Goal: Task Accomplishment & Management: Complete application form

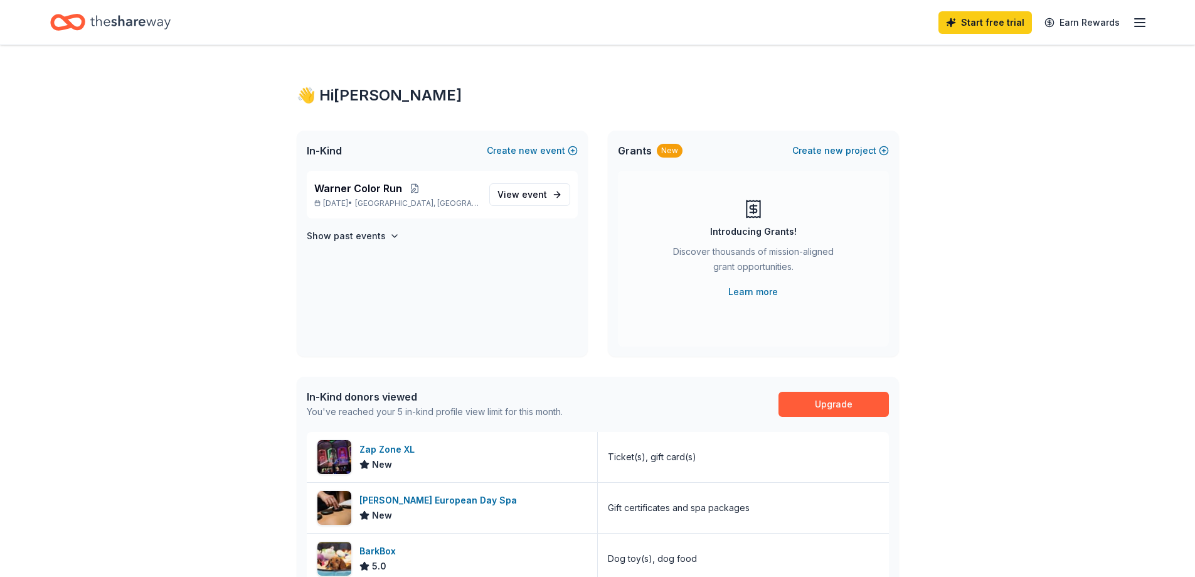
click at [1133, 19] on icon "button" at bounding box center [1140, 22] width 15 height 15
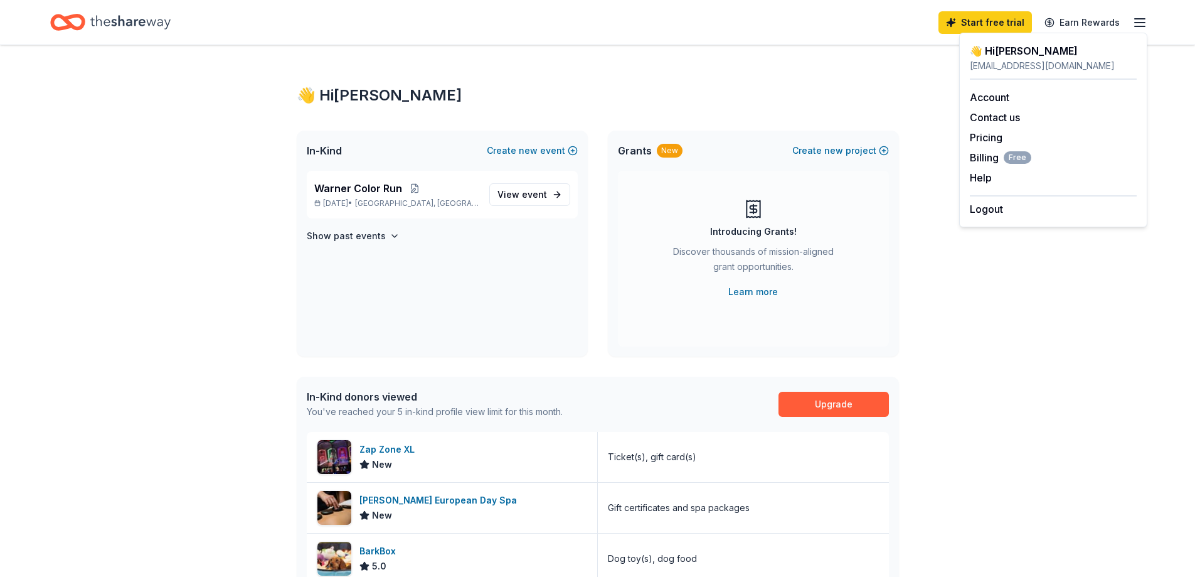
click at [1015, 329] on div "👋 Hi Jennifer In-Kind Create new event Warner Color Run Oct 10, 2025 • Farmingt…" at bounding box center [597, 485] width 1195 height 881
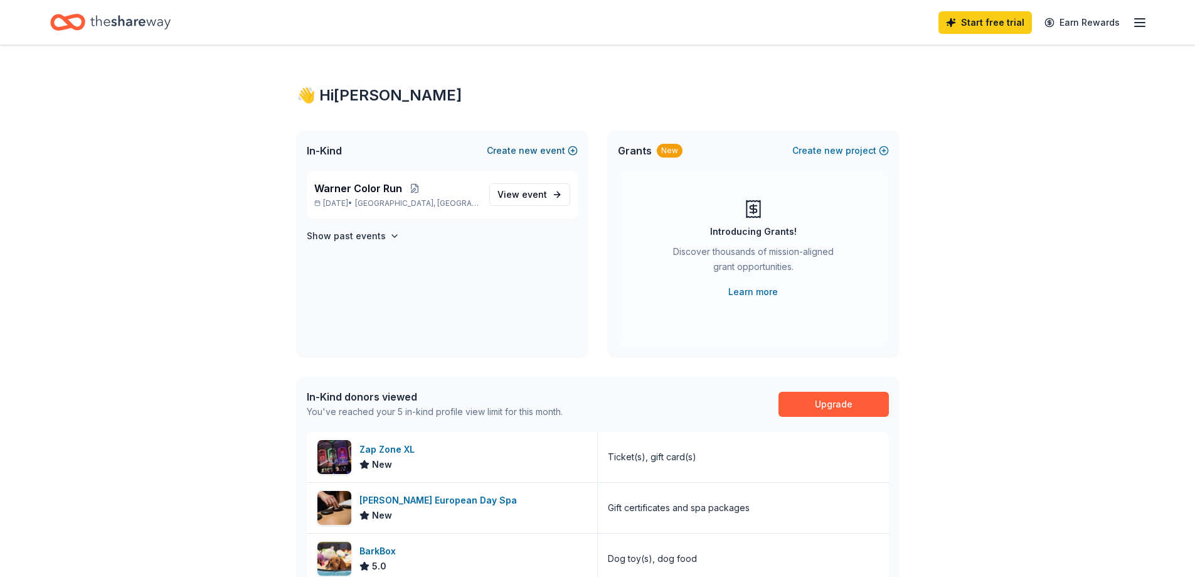
click at [531, 151] on span "new" at bounding box center [528, 150] width 19 height 15
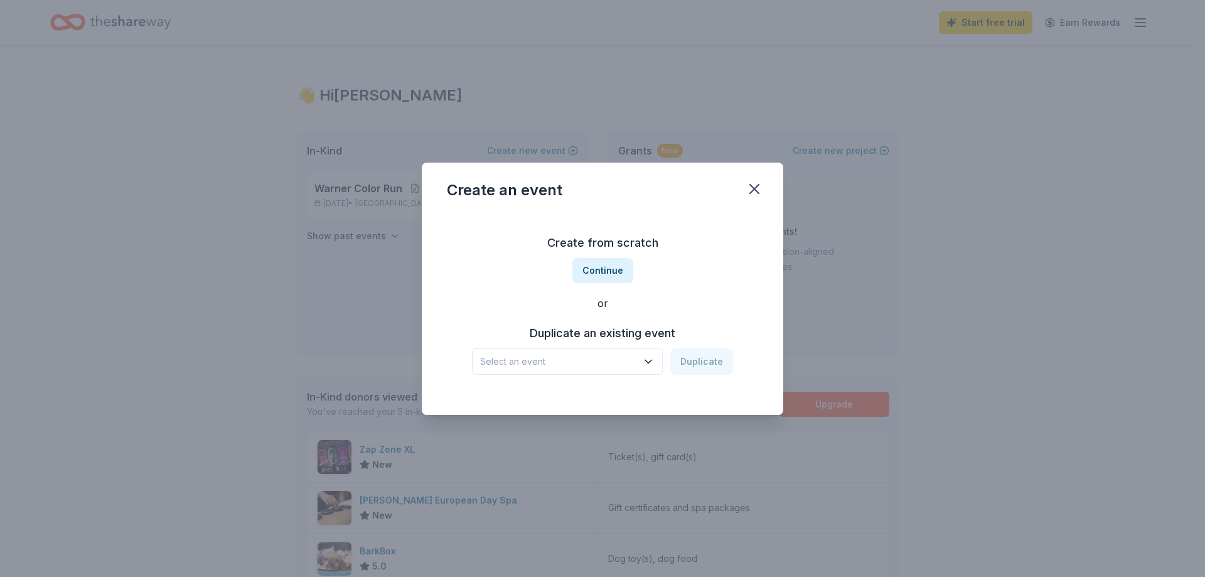
click at [583, 358] on span "Select an event" at bounding box center [558, 361] width 157 height 15
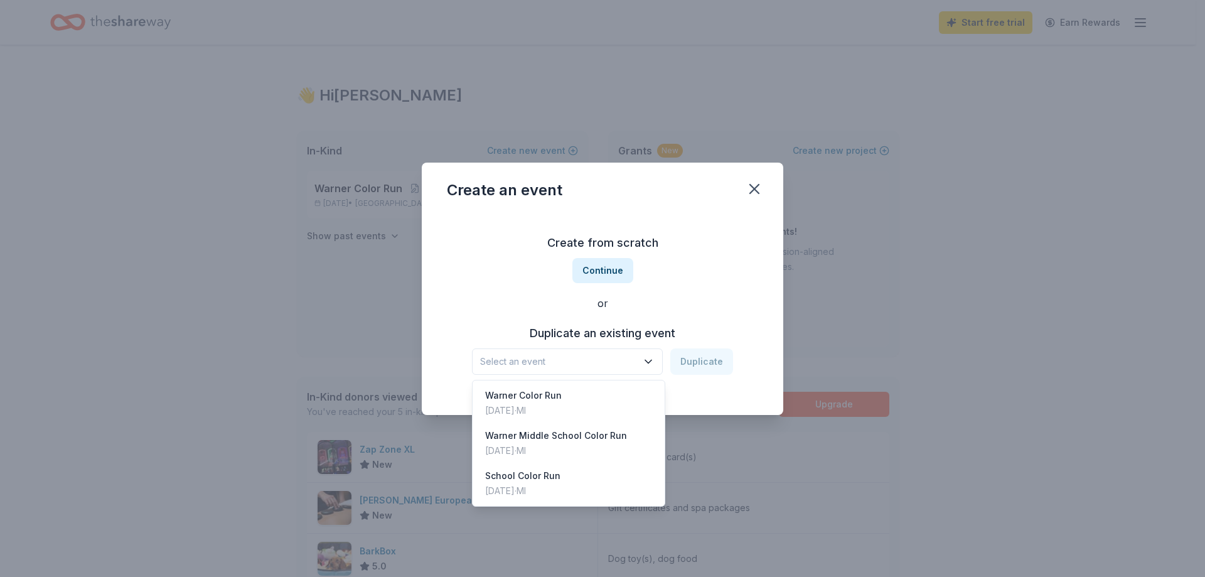
click at [602, 260] on div "Create from scratch Continue or Duplicate an existing event Select an event Dup…" at bounding box center [602, 304] width 311 height 182
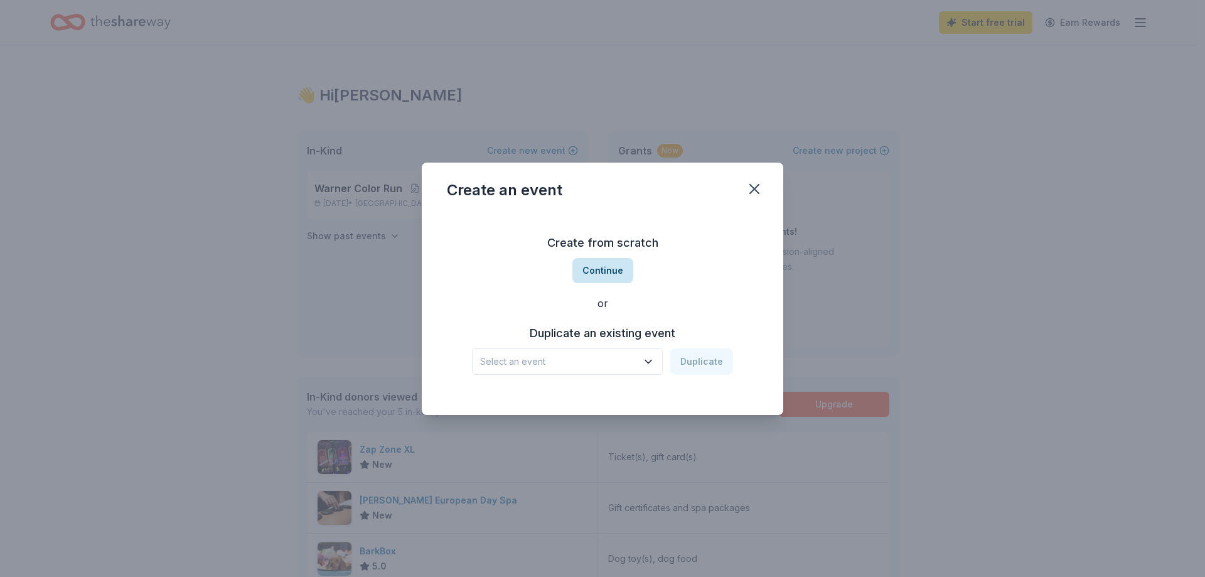
click at [599, 265] on button "Continue" at bounding box center [602, 270] width 61 height 25
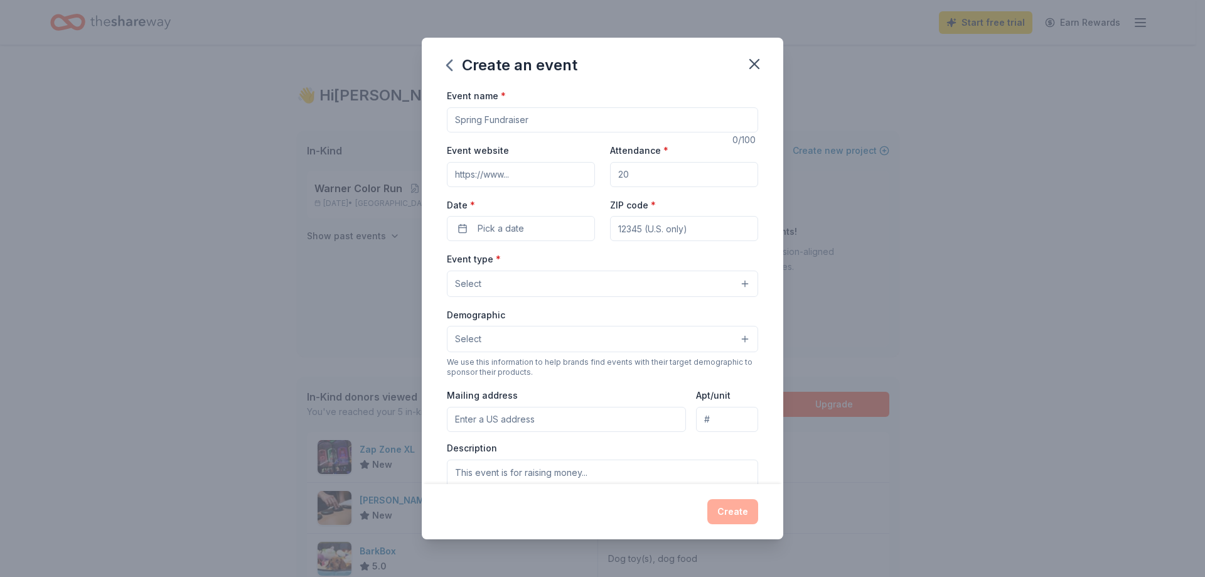
click at [511, 123] on input "Event name *" at bounding box center [602, 119] width 311 height 25
type input "Teacher Appreciation"
click at [528, 180] on input "Event website" at bounding box center [521, 174] width 148 height 25
type input "www.warnermiddleschool.com"
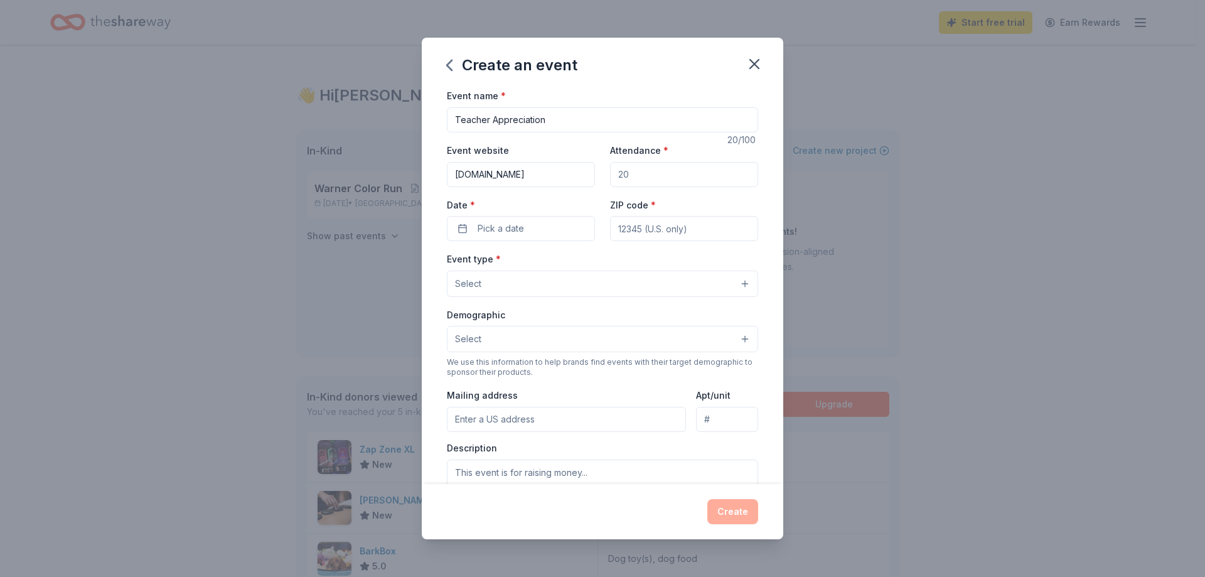
scroll to position [0, 0]
type input "50"
click at [466, 226] on button "Pick a date" at bounding box center [521, 228] width 148 height 25
drag, startPoint x: 563, startPoint y: 119, endPoint x: 434, endPoint y: 120, distance: 129.3
click at [434, 120] on div "Event name * Teacher Appreciation 20 /100 Event website www.warnermiddleschool.…" at bounding box center [602, 285] width 361 height 395
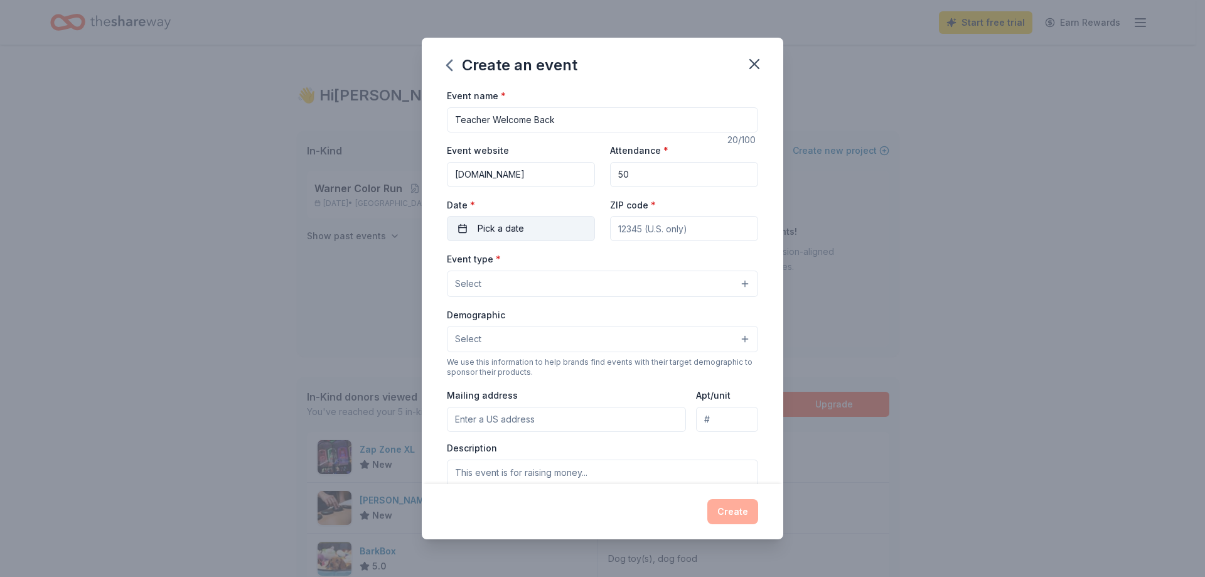
type input "Teacher Welcome Back"
click at [461, 228] on button "Pick a date" at bounding box center [521, 228] width 148 height 25
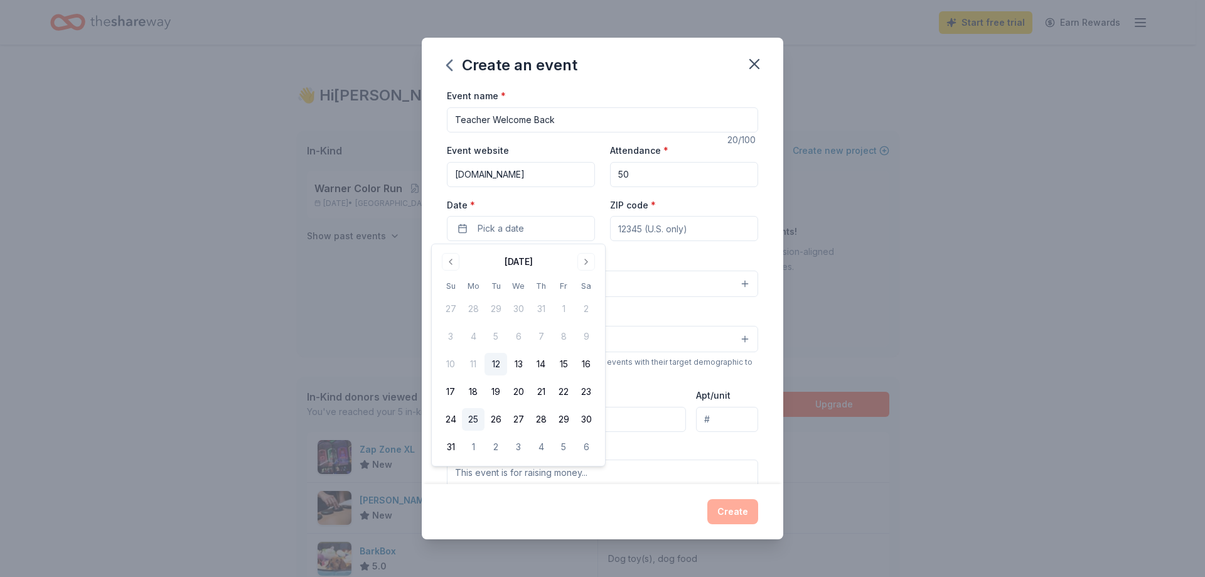
click at [470, 415] on button "25" at bounding box center [473, 419] width 23 height 23
click at [656, 225] on input "ZIP code *" at bounding box center [684, 228] width 148 height 25
type input "48322"
click at [540, 291] on button "Select" at bounding box center [602, 283] width 311 height 26
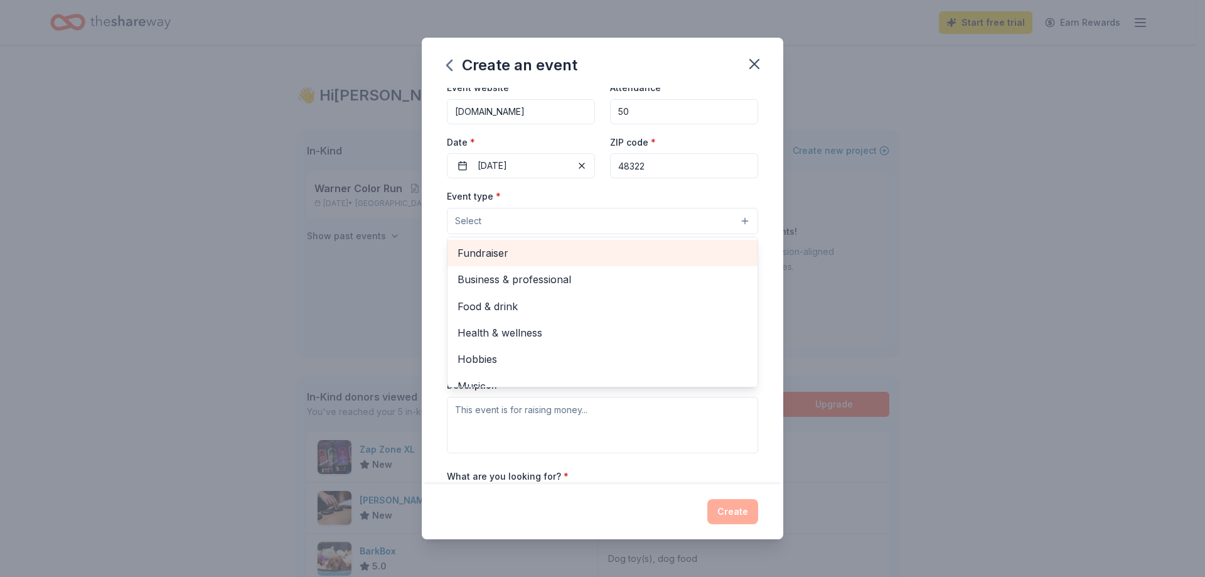
click at [515, 254] on span "Fundraiser" at bounding box center [602, 253] width 290 height 16
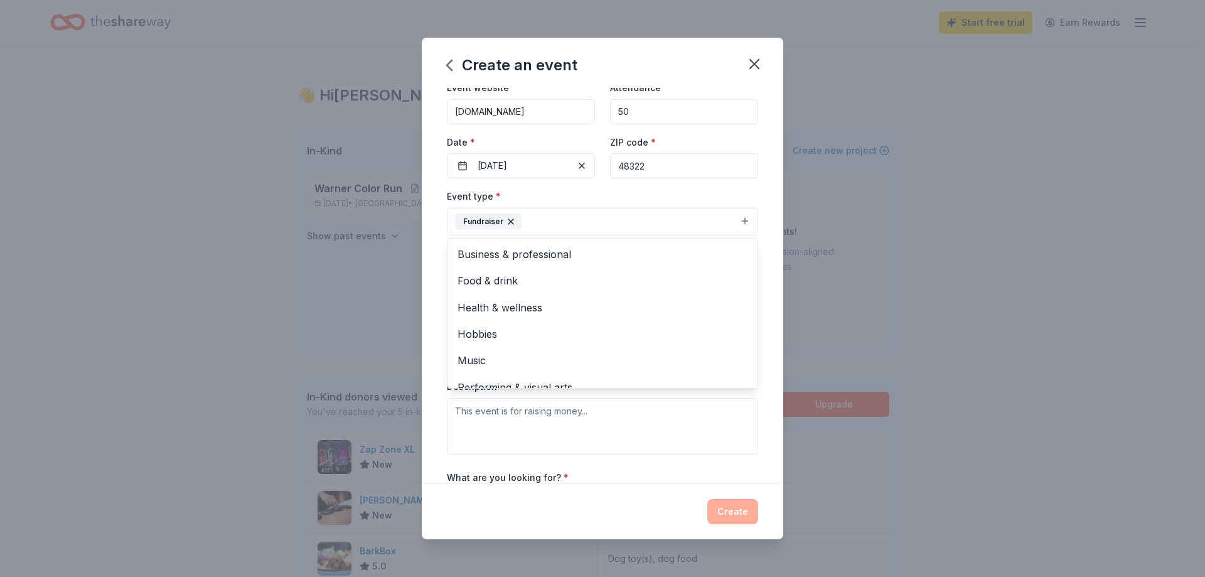
click at [833, 206] on div "Create an event Event name * Teacher Welcome Back 20 /100 Event website www.war…" at bounding box center [602, 288] width 1205 height 577
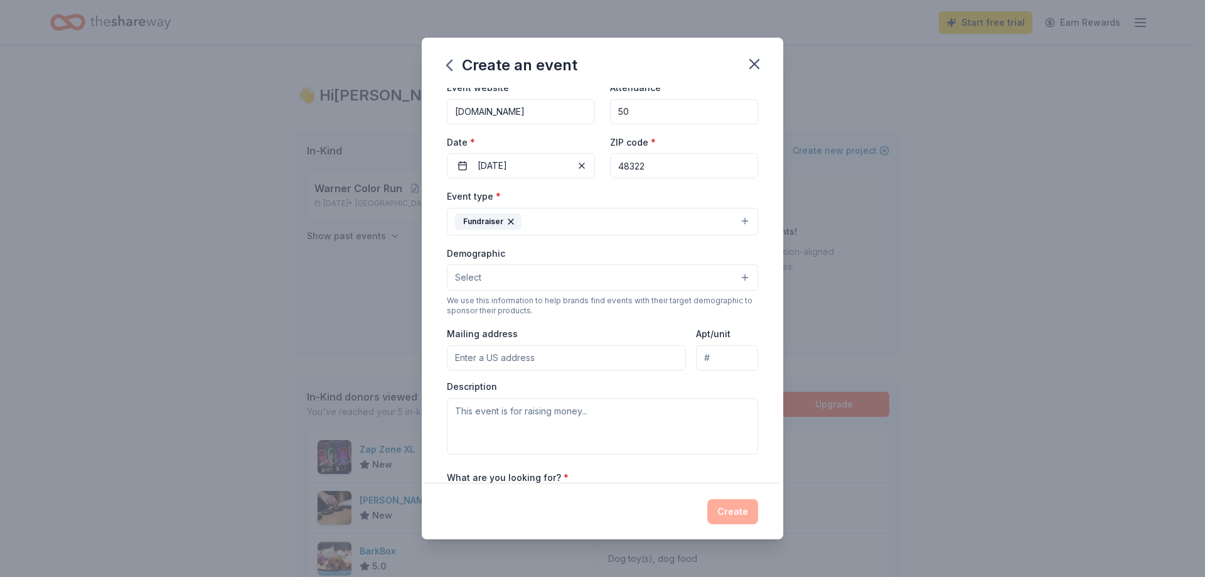
click at [592, 274] on button "Select" at bounding box center [602, 277] width 311 height 26
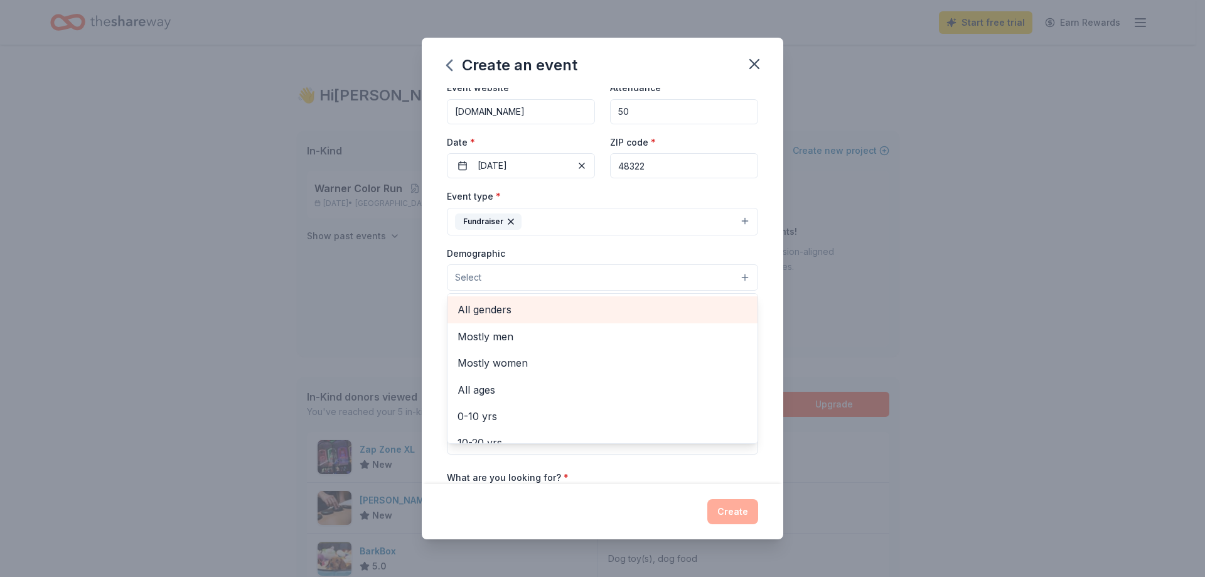
click at [535, 306] on span "All genders" at bounding box center [602, 309] width 290 height 16
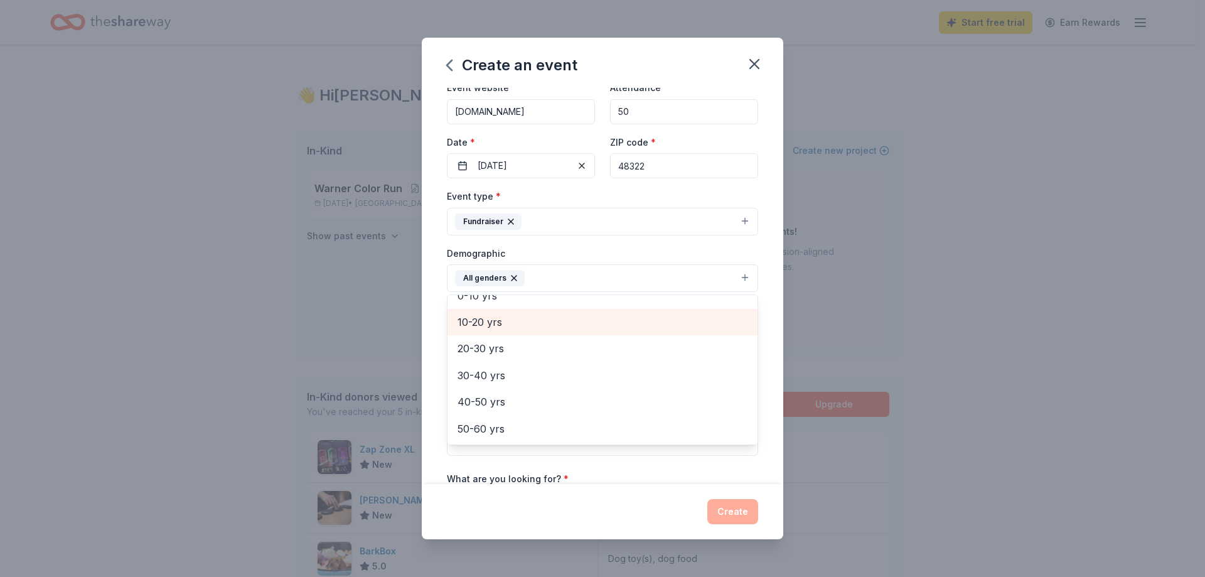
scroll to position [125, 0]
click at [917, 309] on div "Create an event Event name * Teacher Welcome Back 20 /100 Event website www.war…" at bounding box center [602, 288] width 1205 height 577
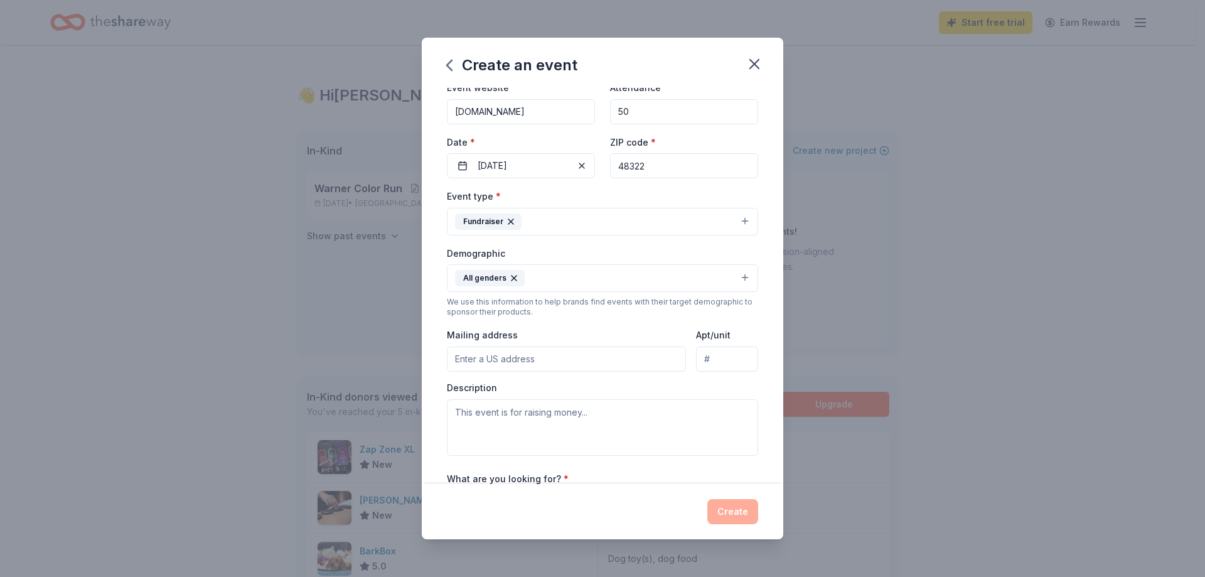
click at [539, 351] on input "Mailing address" at bounding box center [566, 358] width 239 height 25
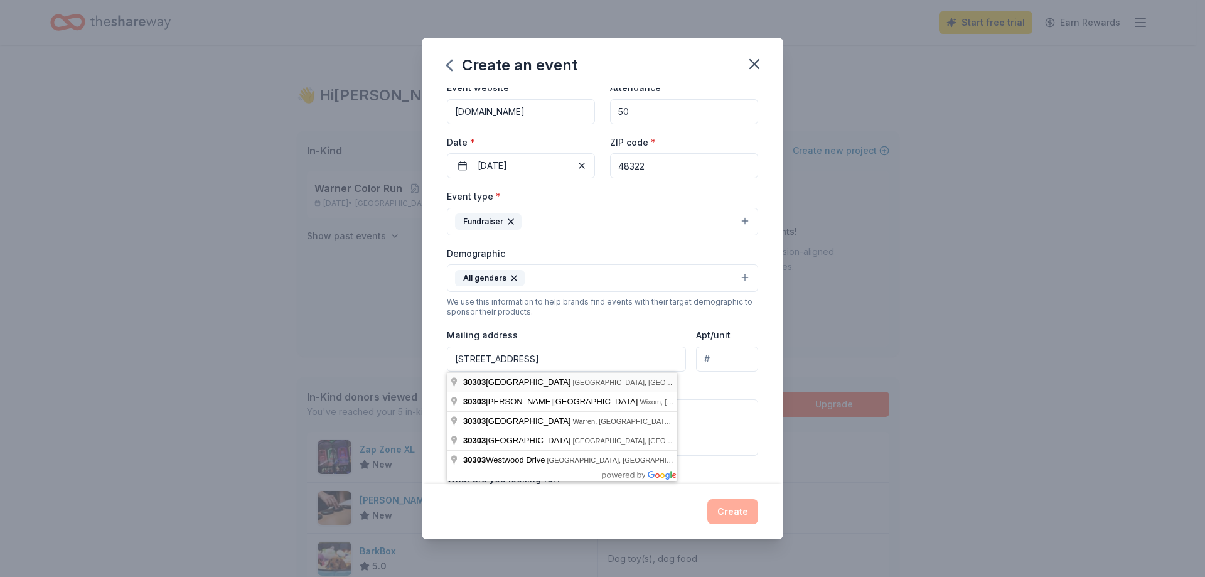
type input "30303 West 14 Mile Road, Farmington Hills, MI, 48334"
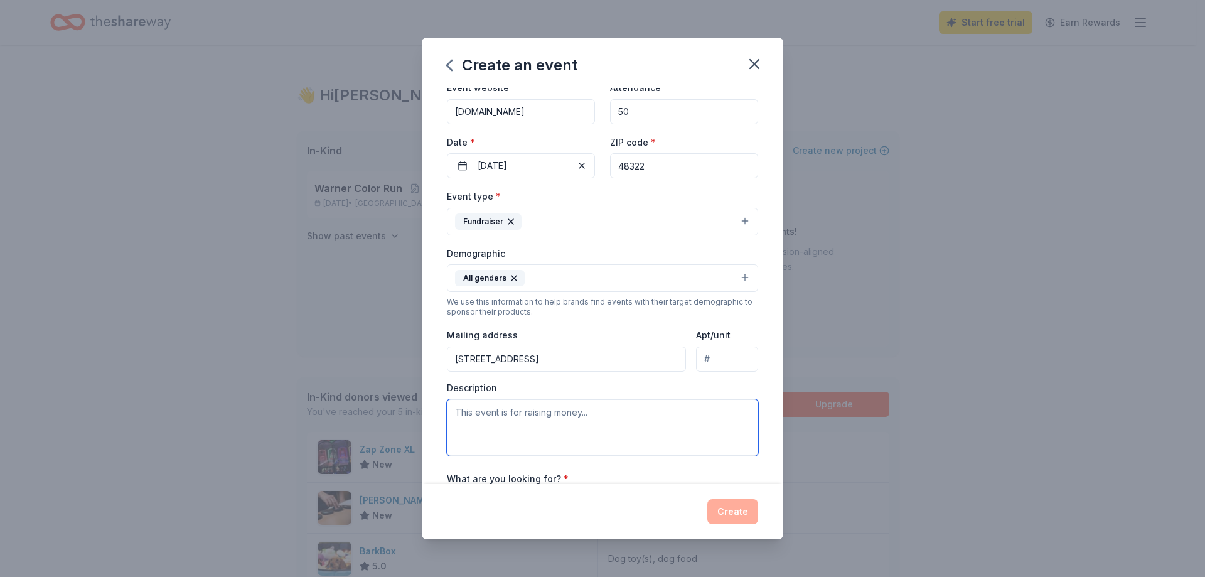
click at [517, 408] on textarea at bounding box center [602, 427] width 311 height 56
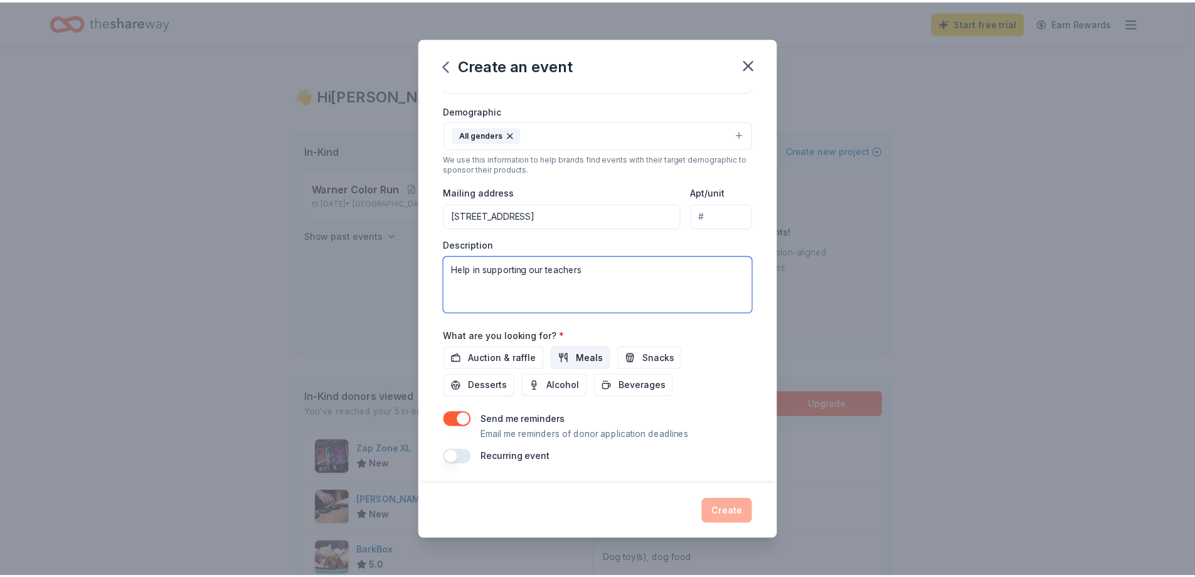
scroll to position [206, 0]
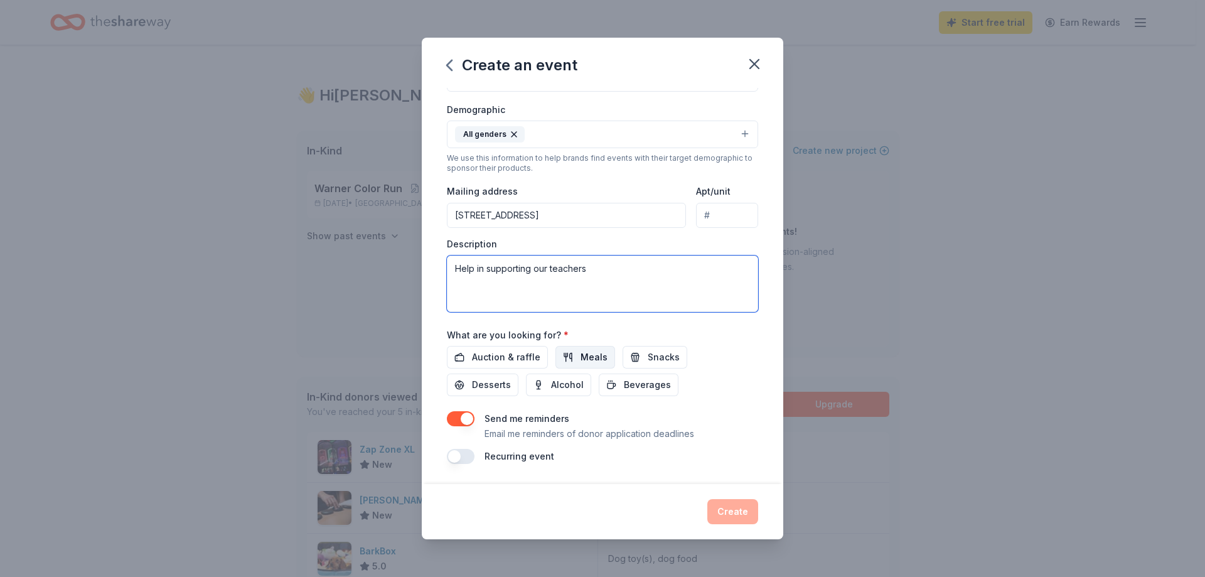
type textarea "Help in supporting our teachers"
click at [580, 356] on span "Meals" at bounding box center [593, 356] width 27 height 15
click at [633, 356] on button "Snacks" at bounding box center [654, 357] width 65 height 23
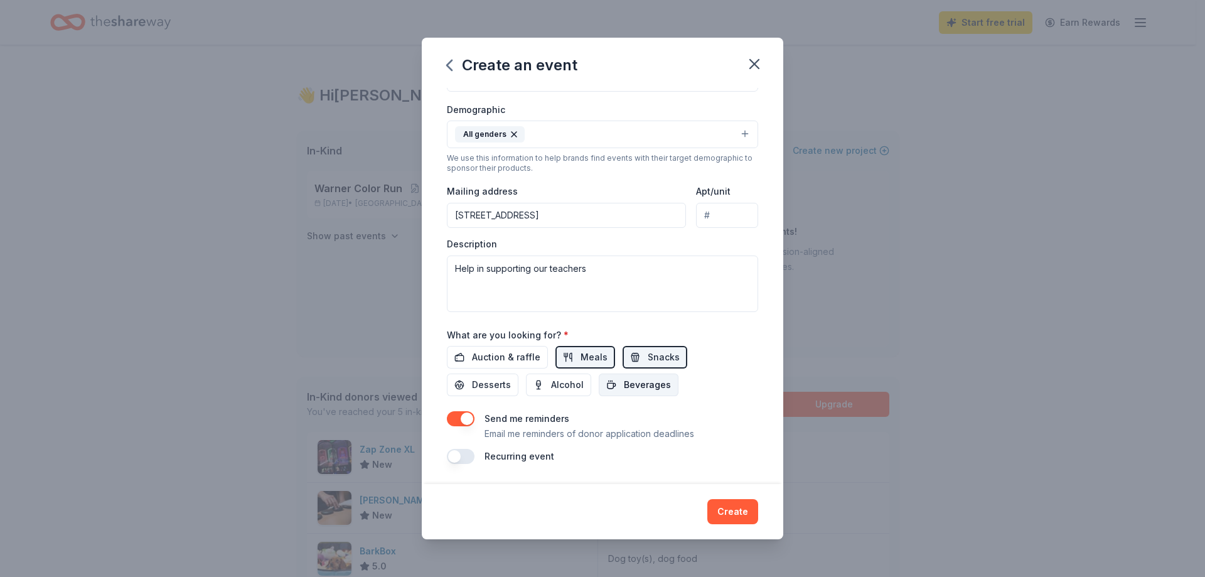
click at [634, 381] on span "Beverages" at bounding box center [647, 384] width 47 height 15
click at [496, 383] on span "Desserts" at bounding box center [491, 384] width 39 height 15
click at [722, 506] on button "Create" at bounding box center [732, 511] width 51 height 25
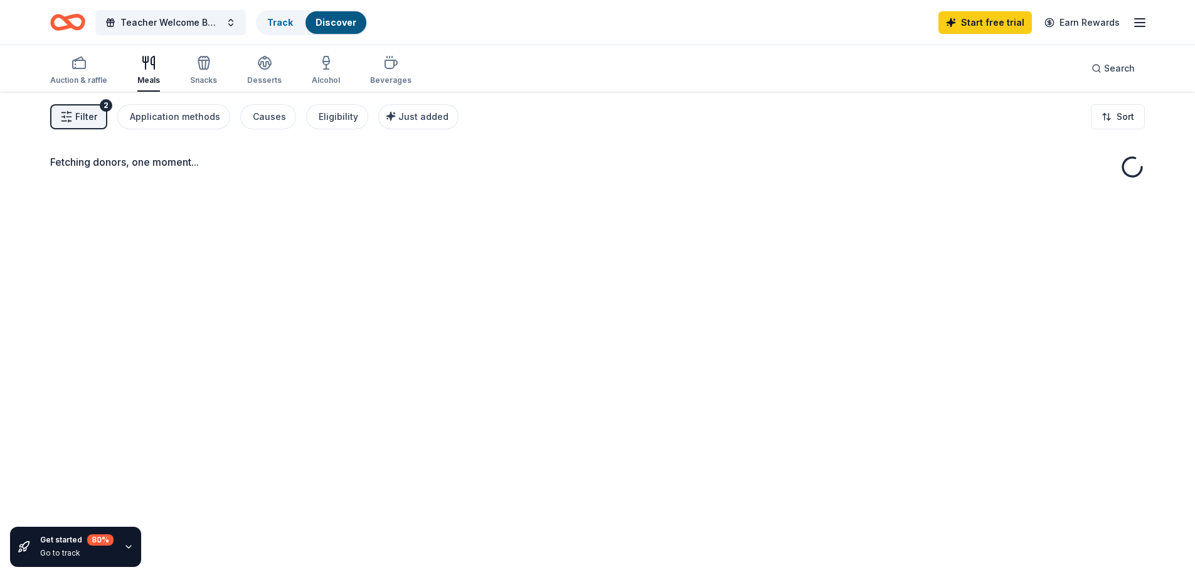
click at [523, 248] on div "Fetching donors, one moment..." at bounding box center [597, 380] width 1195 height 577
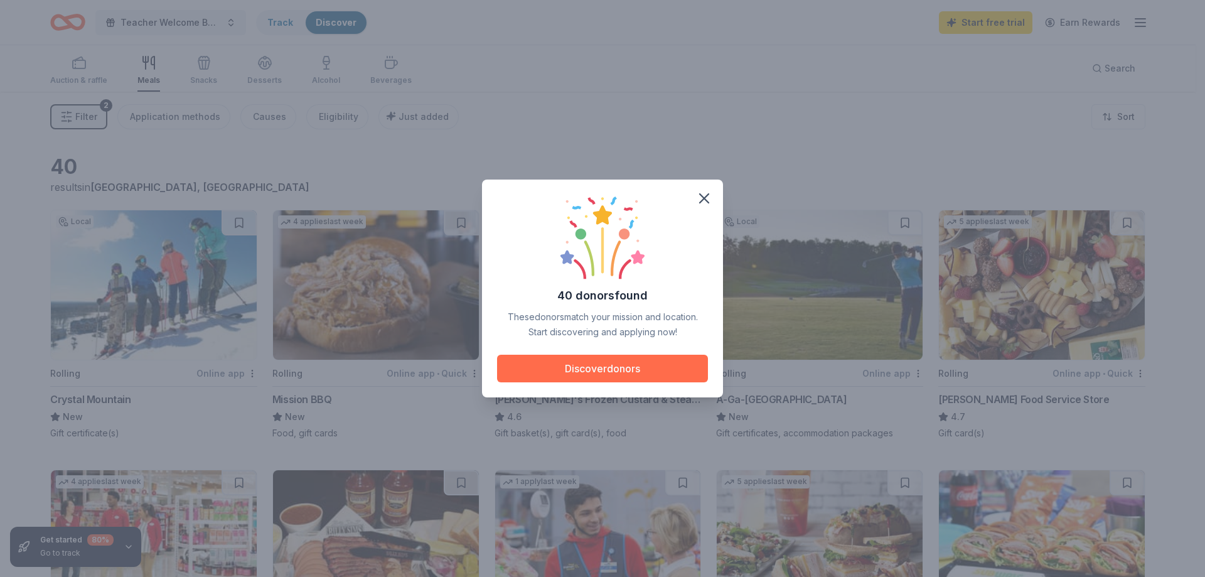
click at [589, 362] on button "Discover donors" at bounding box center [602, 369] width 211 height 28
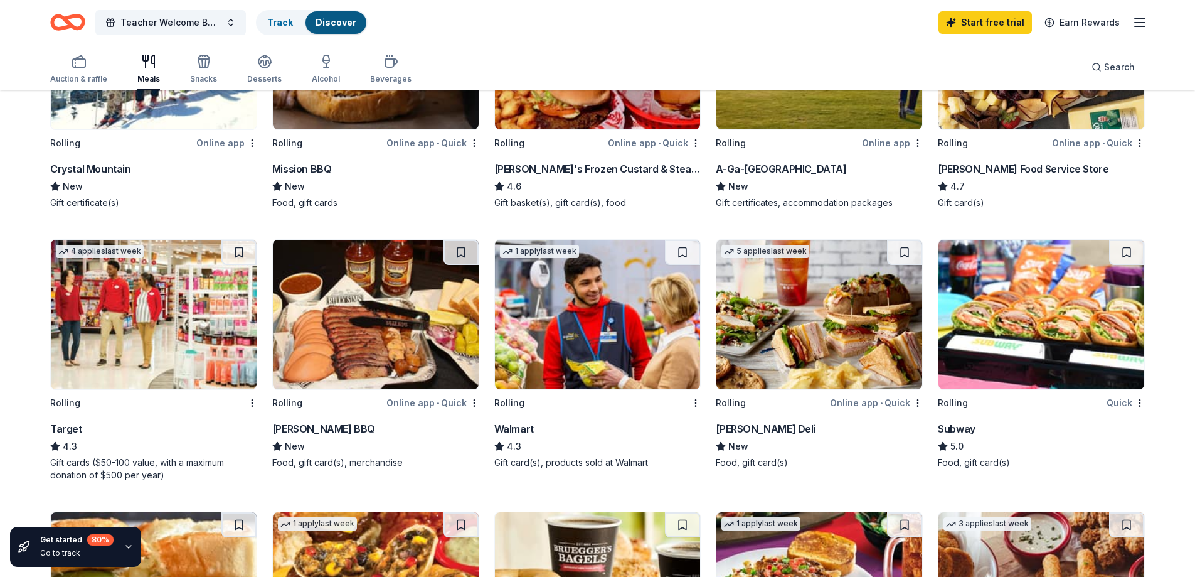
scroll to position [251, 0]
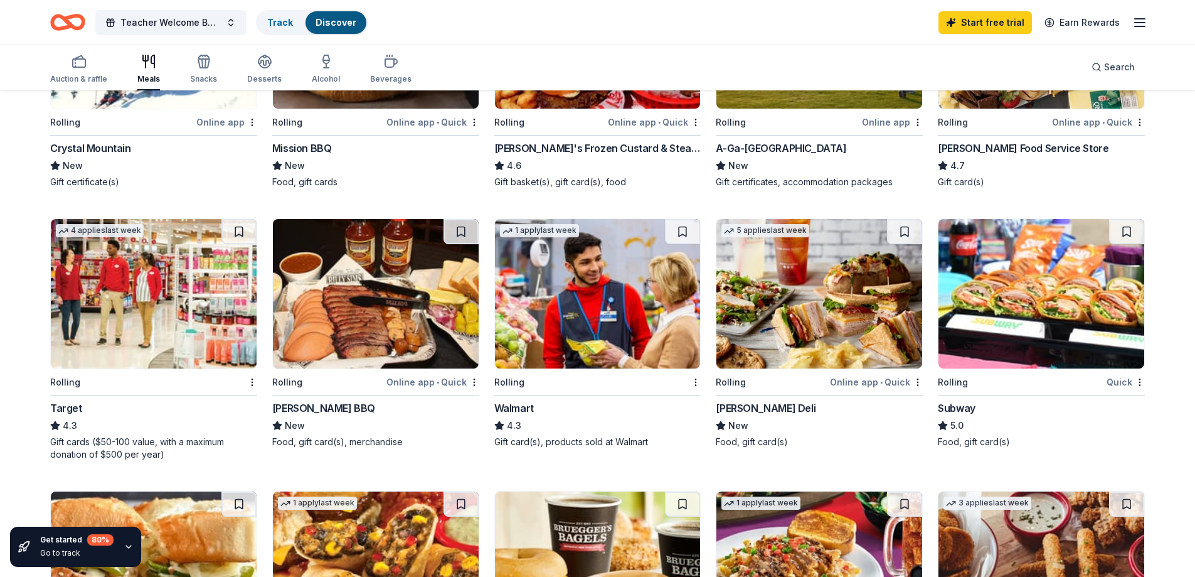
click at [968, 405] on div "Subway" at bounding box center [957, 407] width 38 height 15
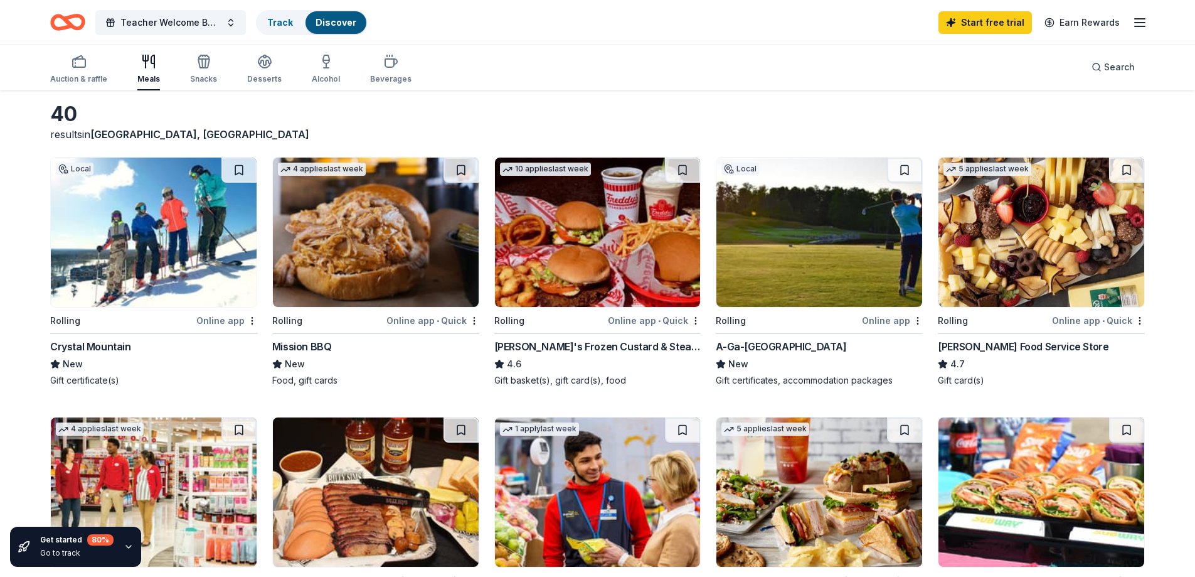
scroll to position [0, 0]
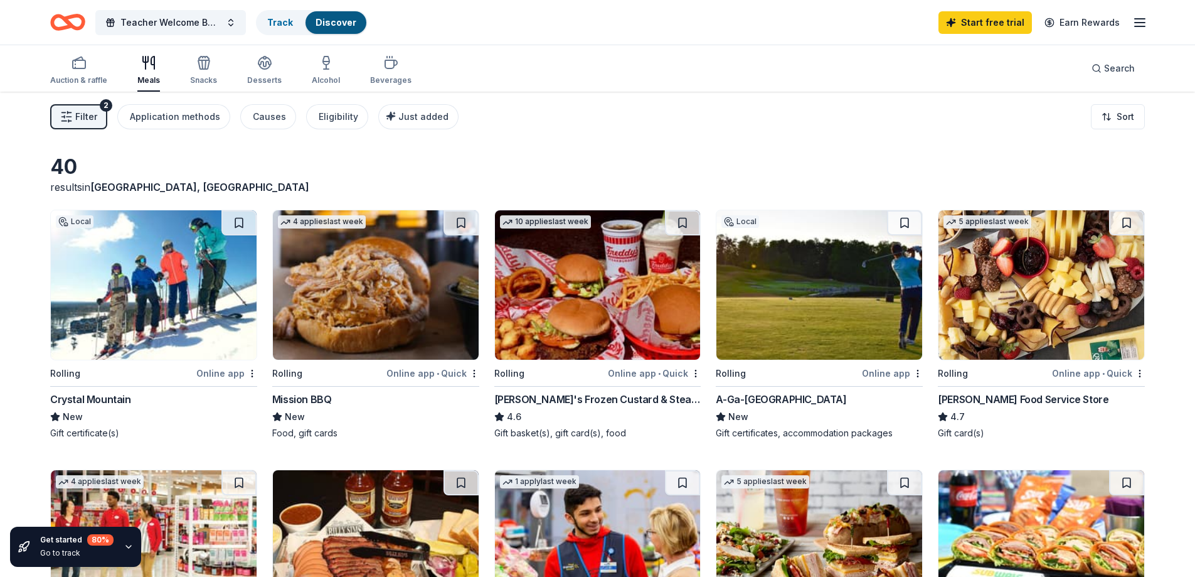
click at [318, 399] on div "Mission BBQ" at bounding box center [302, 399] width 60 height 15
click at [205, 70] on icon "button" at bounding box center [203, 62] width 15 height 15
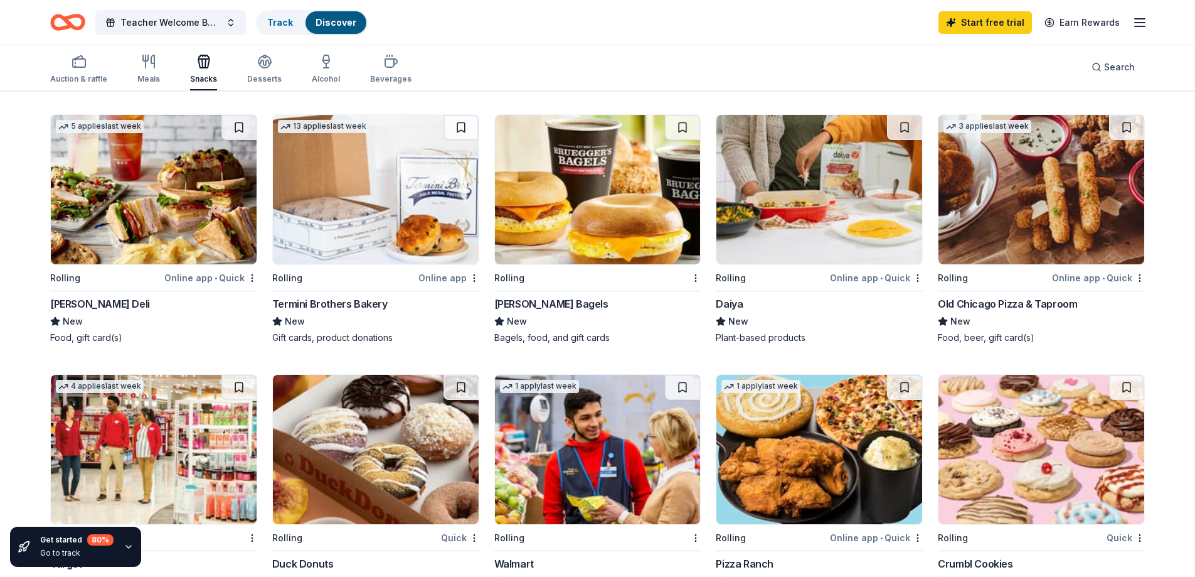
scroll to position [63, 0]
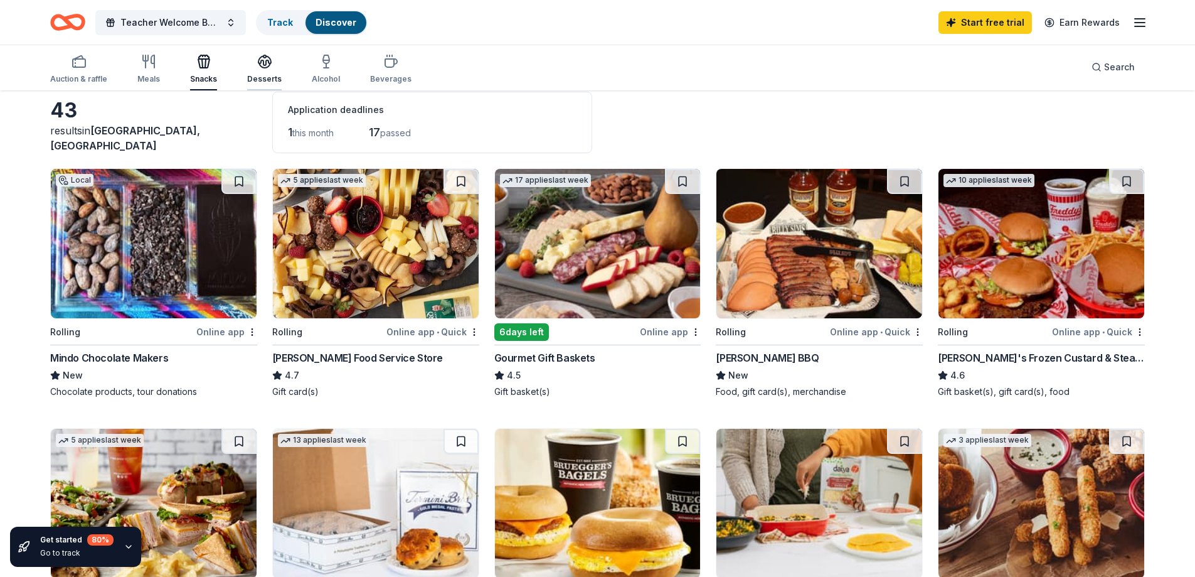
click at [259, 62] on icon "button" at bounding box center [264, 61] width 15 height 15
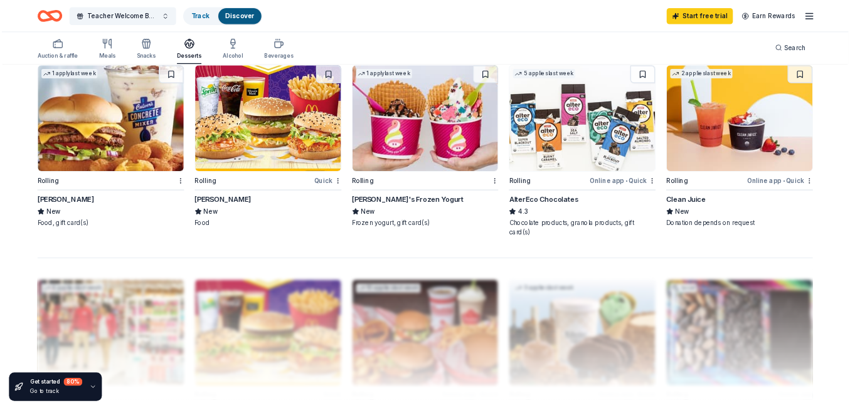
scroll to position [941, 0]
